Goal: Obtain resource: Obtain resource

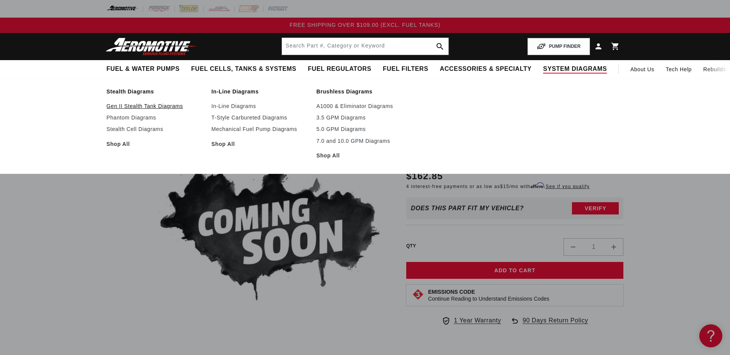
click at [141, 105] on link "Gen II Stealth Tank Diagrams" at bounding box center [155, 106] width 97 height 7
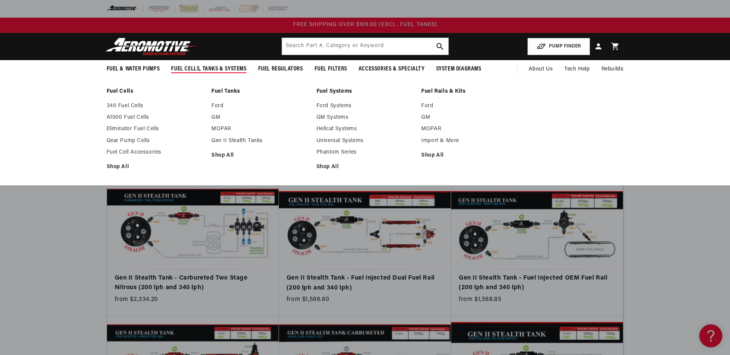
click at [206, 67] on span "Fuel Cells, Tanks & Systems" at bounding box center [208, 69] width 75 height 8
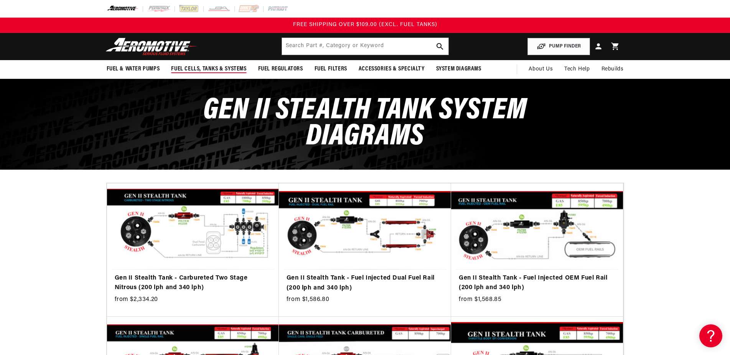
click at [206, 67] on span "Fuel Cells, Tanks & Systems" at bounding box center [208, 69] width 75 height 8
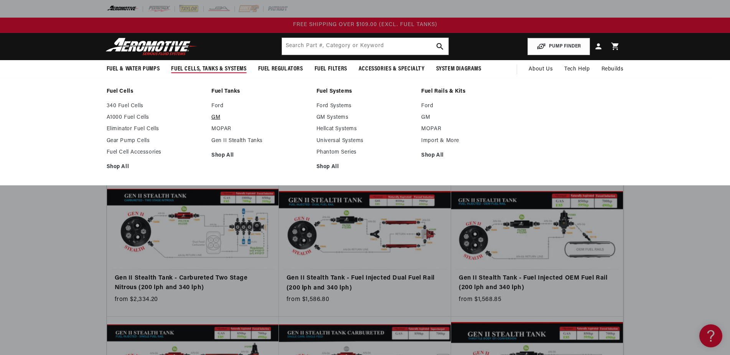
click at [216, 115] on link "GM" at bounding box center [259, 117] width 97 height 7
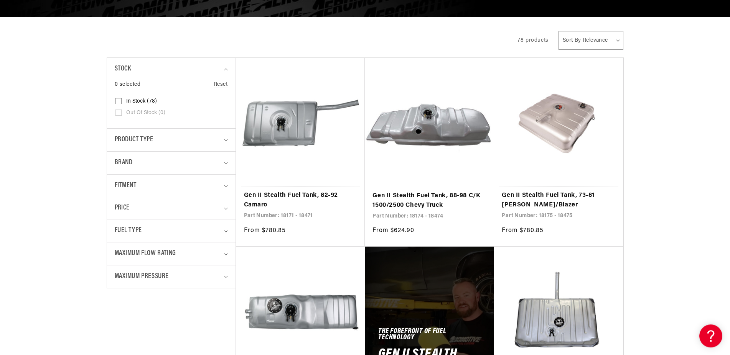
scroll to position [147, 0]
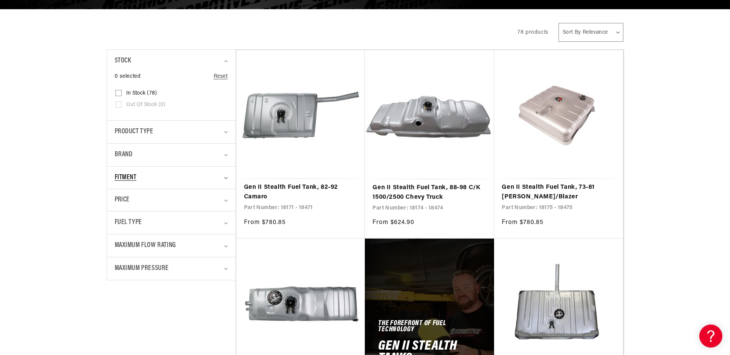
click at [127, 173] on span "Fitment" at bounding box center [126, 178] width 22 height 11
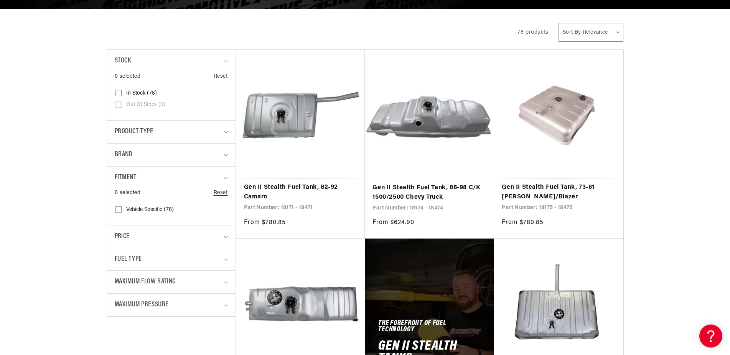
click at [117, 208] on icon at bounding box center [118, 210] width 6 height 6
click at [117, 208] on input "Vehicle Specific (78) Vehicle Specific (78 products)" at bounding box center [118, 211] width 6 height 6
checkbox input "true"
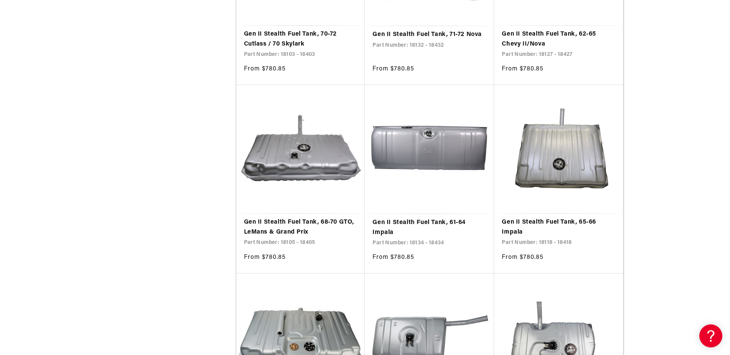
scroll to position [1271, 0]
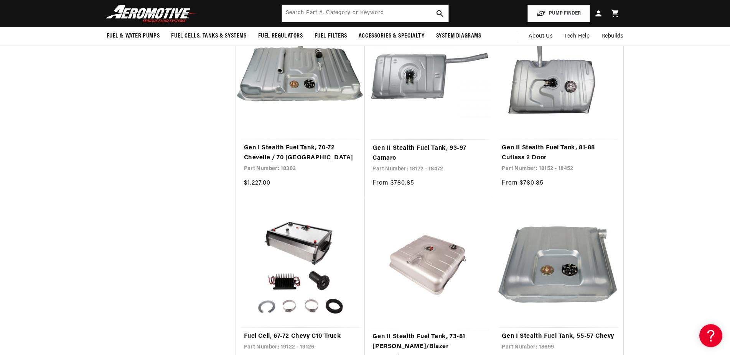
scroll to position [1385, 0]
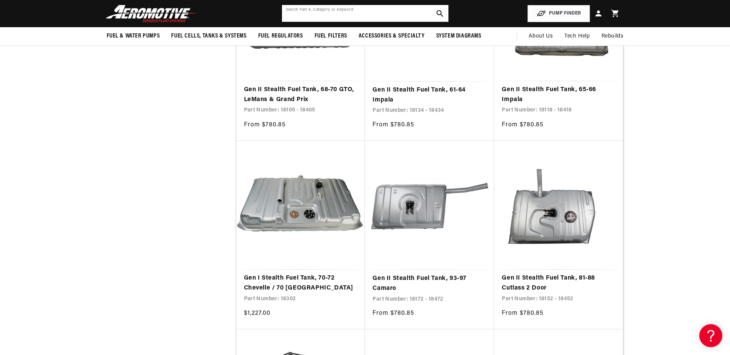
click at [322, 13] on input "text" at bounding box center [365, 13] width 166 height 17
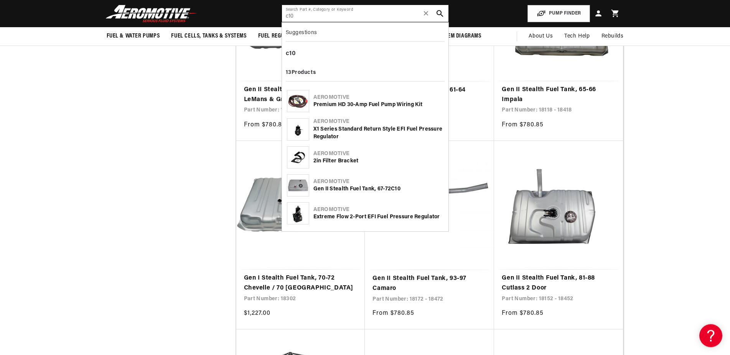
type input "c10"
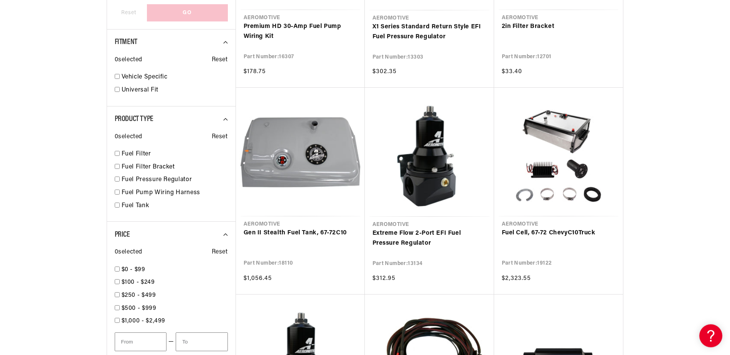
scroll to position [261, 0]
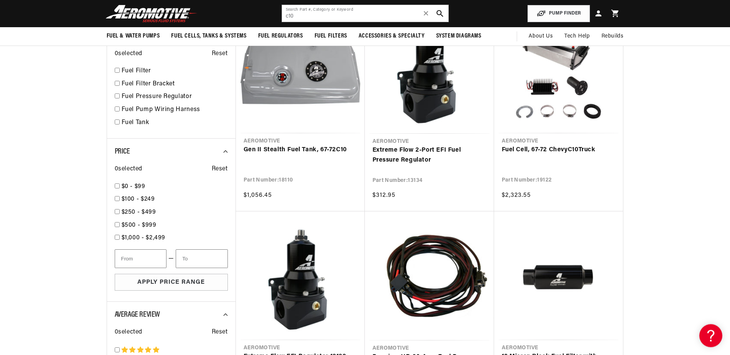
scroll to position [244, 0]
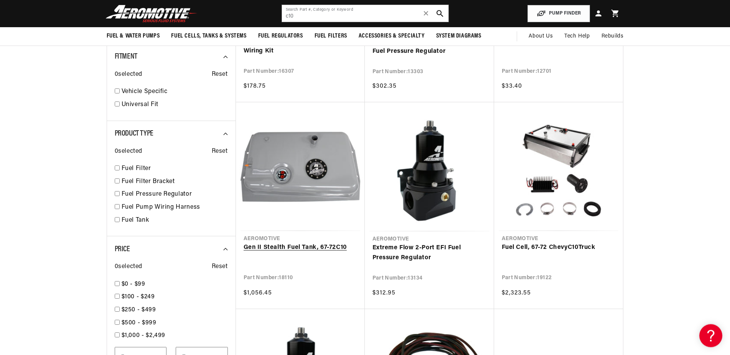
click at [277, 243] on link "Gen II Stealth Fuel Tank, 67-72 C10" at bounding box center [299, 248] width 113 height 10
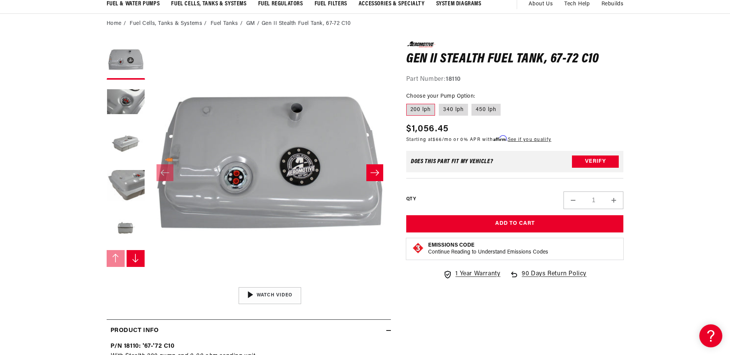
click at [378, 172] on icon "Slide right" at bounding box center [374, 173] width 9 height 8
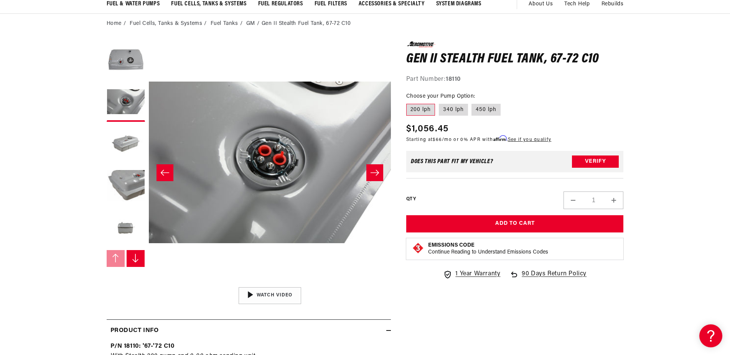
click at [374, 172] on icon "Slide right" at bounding box center [374, 173] width 9 height 8
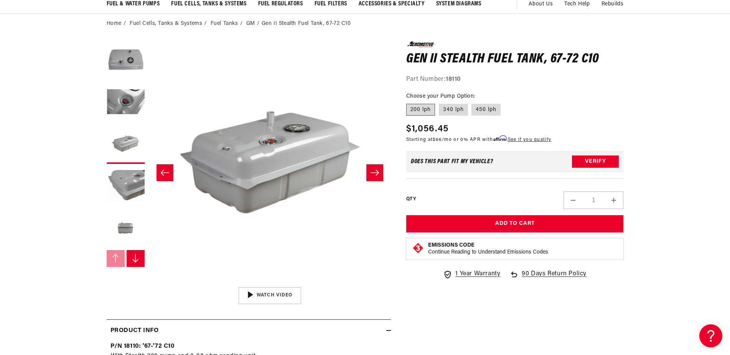
scroll to position [0, 484]
click at [374, 172] on icon "Slide right" at bounding box center [374, 173] width 9 height 8
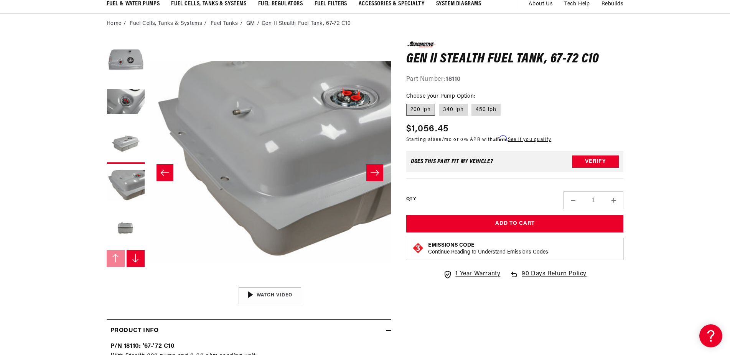
scroll to position [0, 726]
click at [374, 172] on icon "Slide right" at bounding box center [374, 173] width 9 height 8
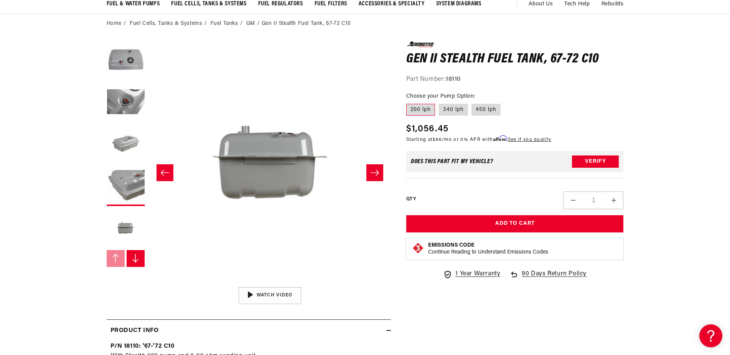
scroll to position [0, 969]
click at [374, 172] on icon "Slide right" at bounding box center [374, 173] width 9 height 8
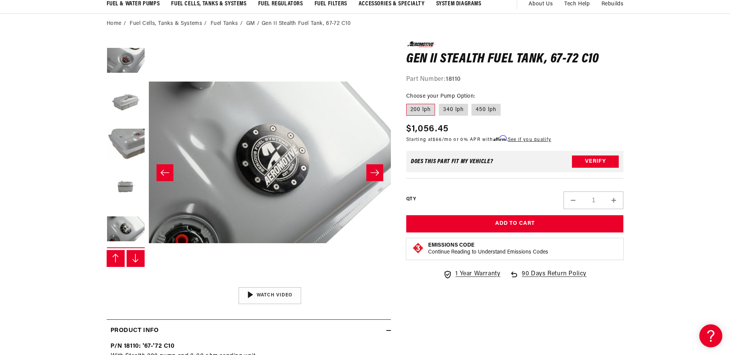
scroll to position [42, 0]
click at [374, 172] on icon "Slide right" at bounding box center [374, 173] width 9 height 8
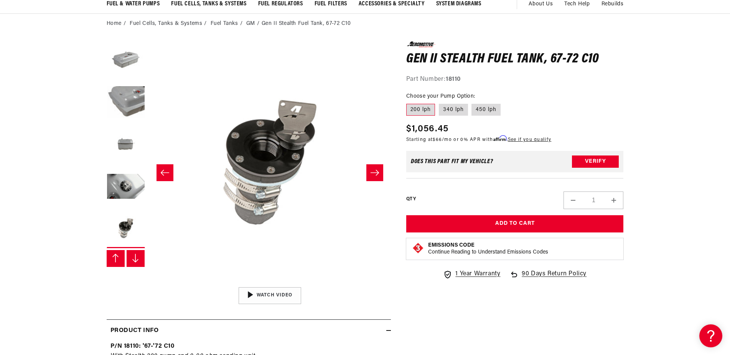
scroll to position [84, 0]
click at [374, 172] on icon "Slide right" at bounding box center [374, 173] width 9 height 8
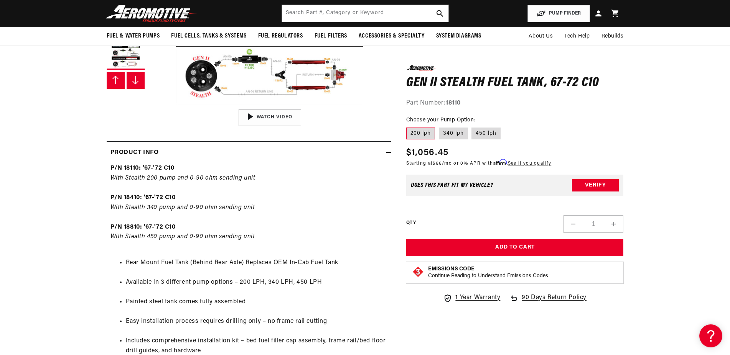
scroll to position [130, 0]
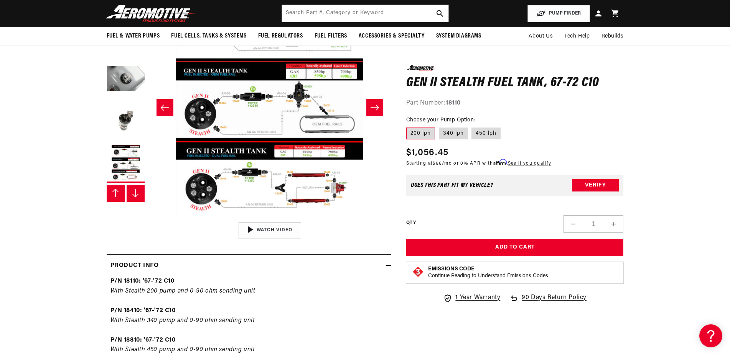
click at [373, 108] on icon "Slide right" at bounding box center [374, 108] width 8 height 6
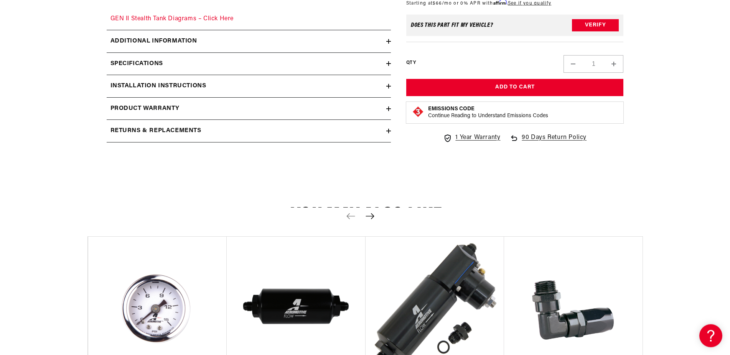
scroll to position [1548, 0]
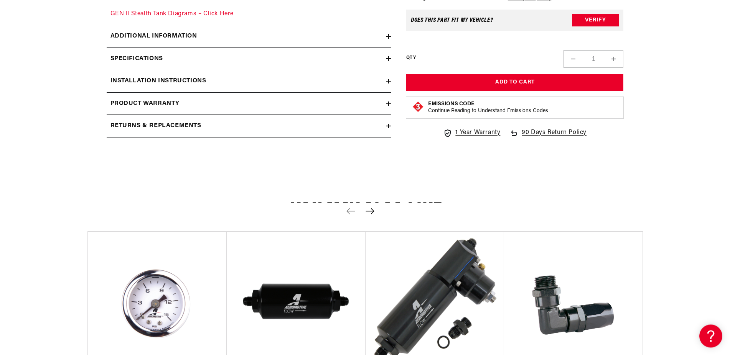
click at [141, 86] on h2 "Installation Instructions" at bounding box center [158, 81] width 96 height 10
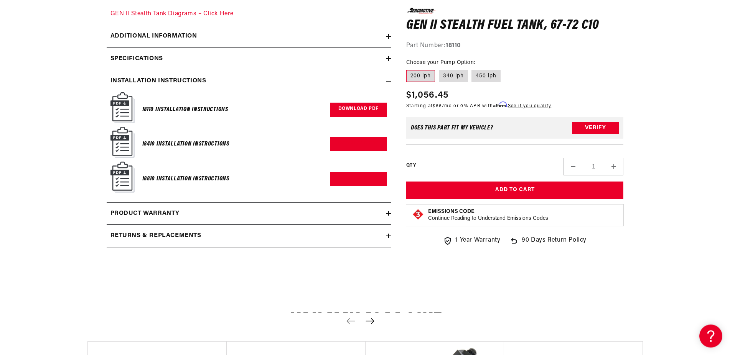
scroll to position [1548, 0]
click at [357, 117] on link "Download PDF" at bounding box center [358, 110] width 57 height 14
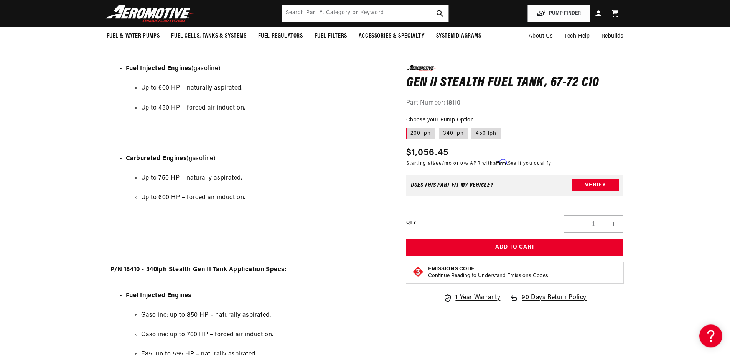
scroll to position [603, 0]
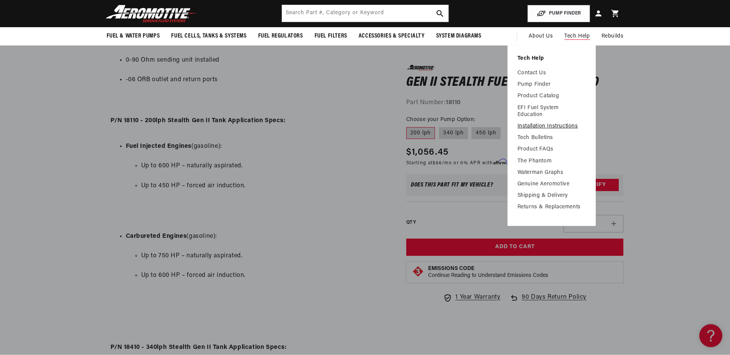
click at [536, 125] on link "Installation Instructions" at bounding box center [551, 126] width 68 height 7
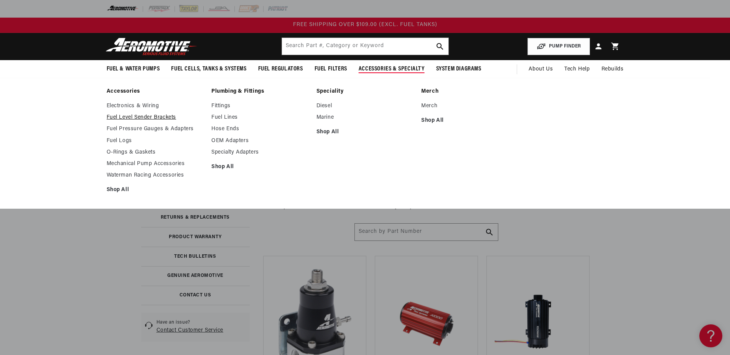
click at [145, 116] on link "Fuel Level Sender Brackets" at bounding box center [155, 117] width 97 height 7
